Goal: Navigation & Orientation: Find specific page/section

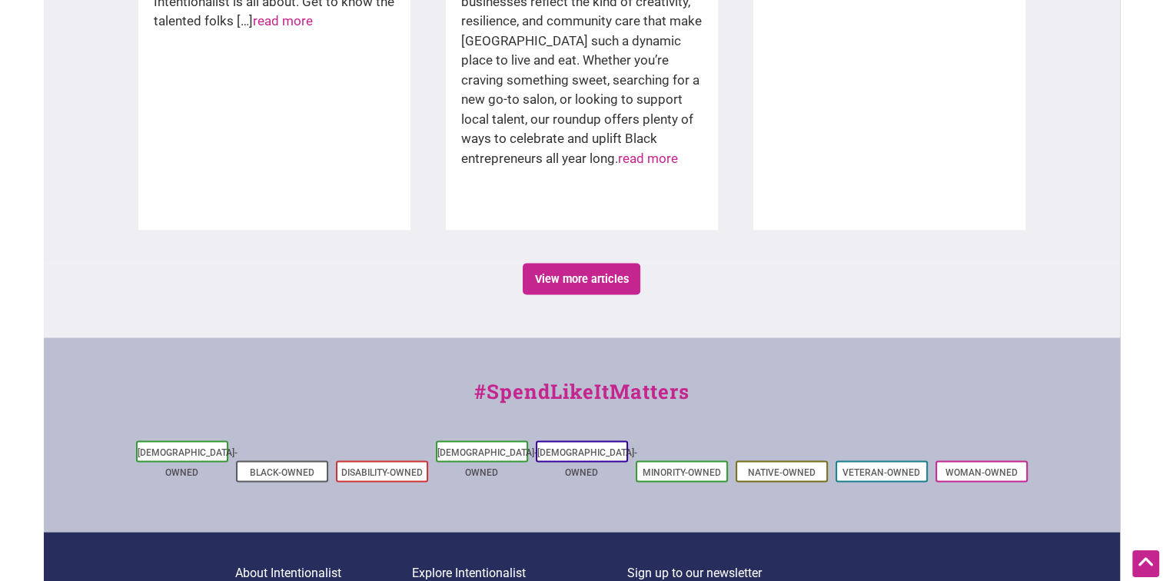
scroll to position [2818, 0]
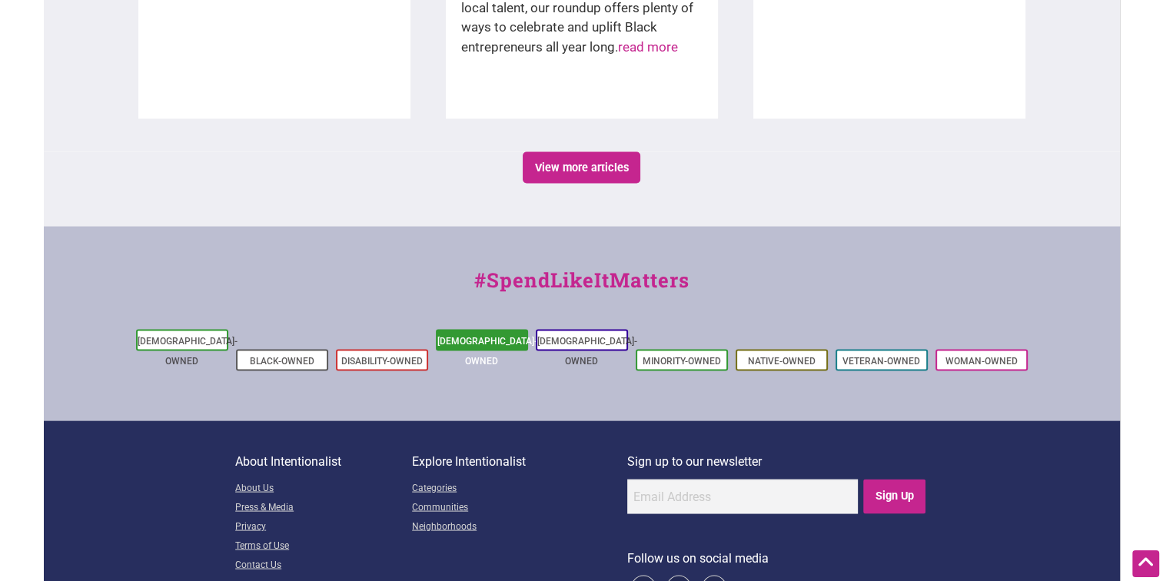
click at [477, 335] on link "[DEMOGRAPHIC_DATA]-Owned" at bounding box center [488, 350] width 100 height 31
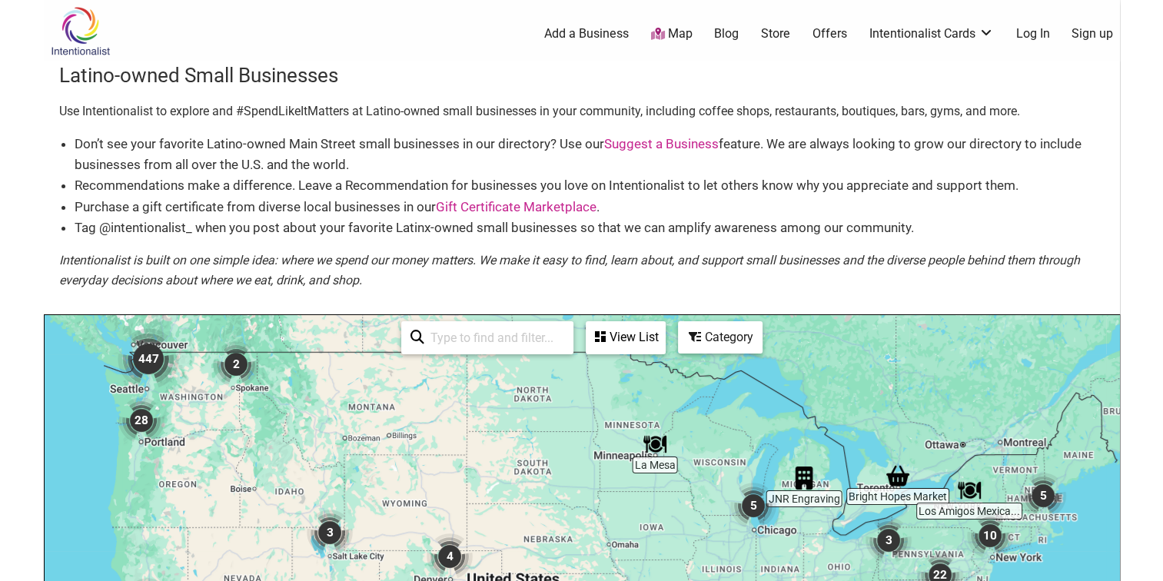
click at [1132, 211] on body "× Menu 0 Add a Business Map Blog Store Offers Intentionalist Cards Buy Black Ca…" at bounding box center [581, 290] width 1163 height 581
click at [82, 29] on img at bounding box center [80, 31] width 73 height 50
